Goal: Task Accomplishment & Management: Use online tool/utility

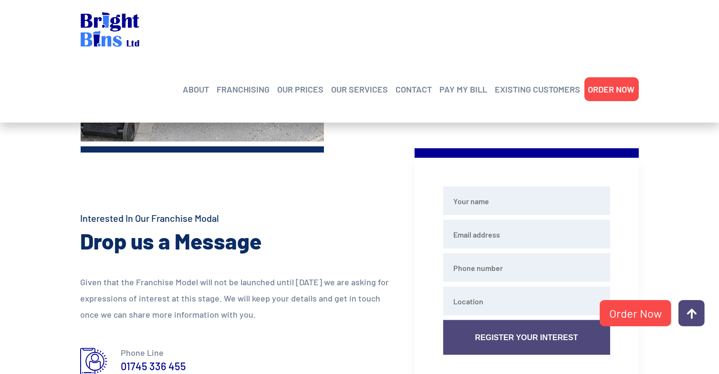
scroll to position [760, 0]
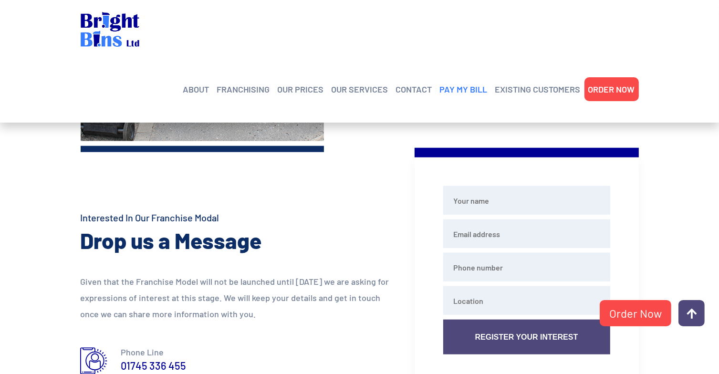
click at [465, 82] on link "PAY MY BILL" at bounding box center [464, 89] width 48 height 14
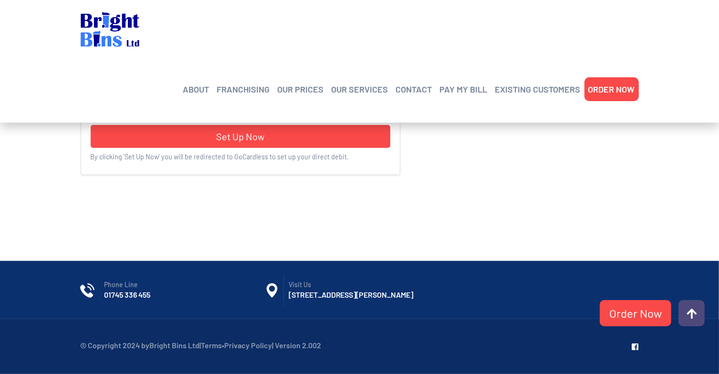
scroll to position [333, 0]
